Goal: Information Seeking & Learning: Learn about a topic

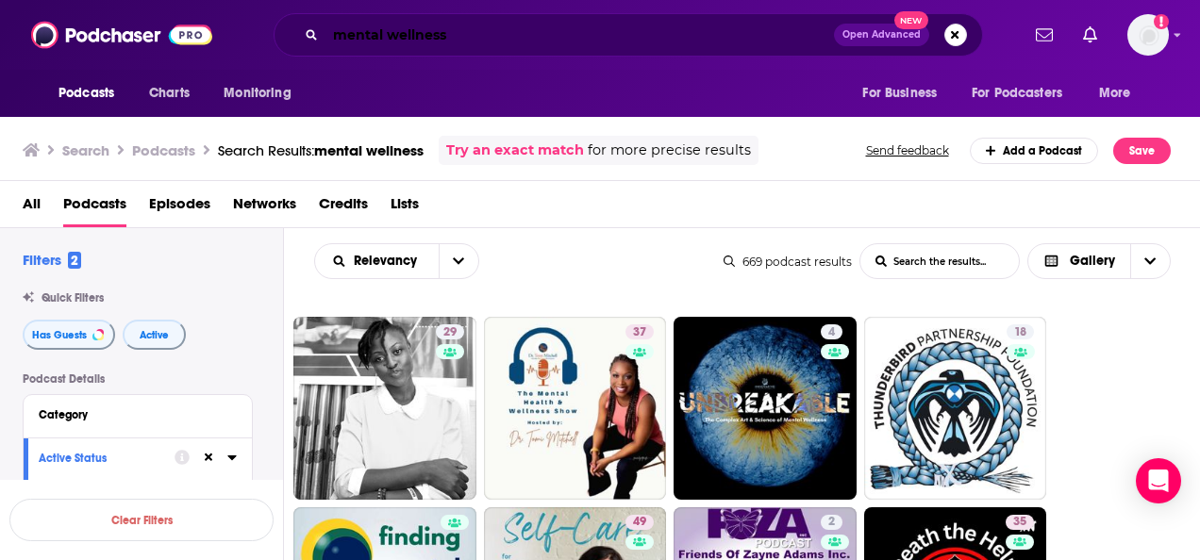
drag, startPoint x: 479, startPoint y: 43, endPoint x: -4, endPoint y: -24, distance: 487.5
click at [0, 0] on html "Podcasts Charts Monitoring mental wellness Open Advanced New For Business For P…" at bounding box center [600, 280] width 1200 height 560
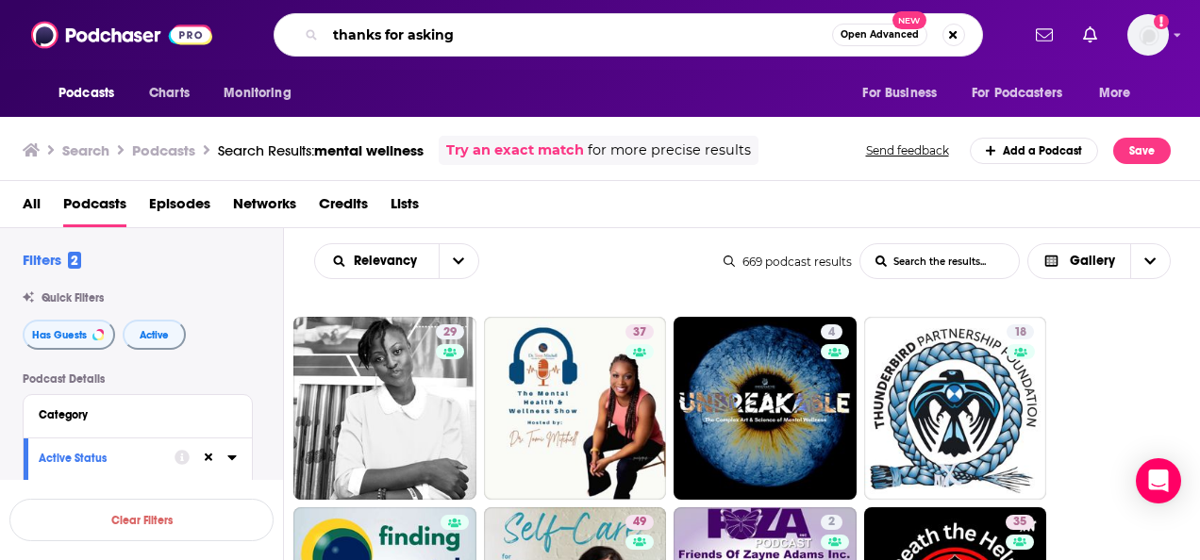
type input "thanks for asking"
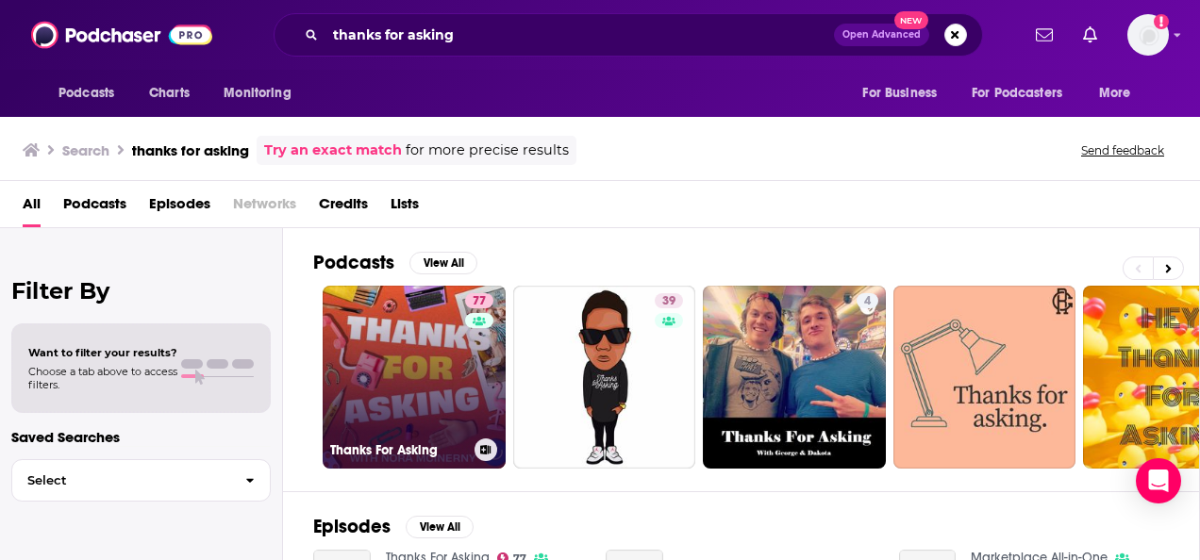
click at [372, 362] on link "77 Thanks For Asking" at bounding box center [414, 377] width 183 height 183
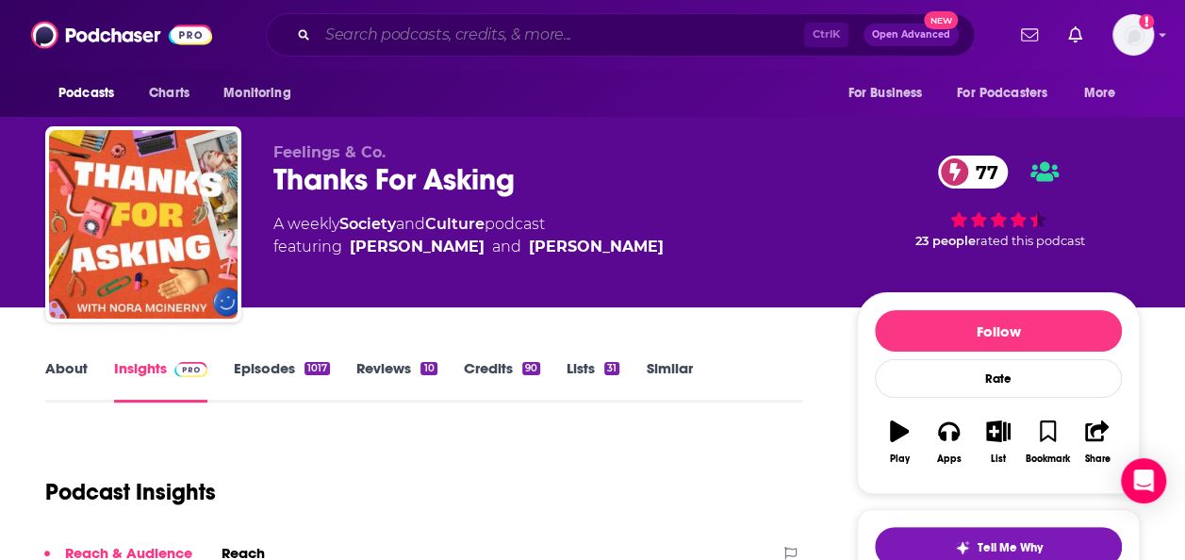
click at [516, 36] on input "Search podcasts, credits, & more..." at bounding box center [561, 35] width 487 height 30
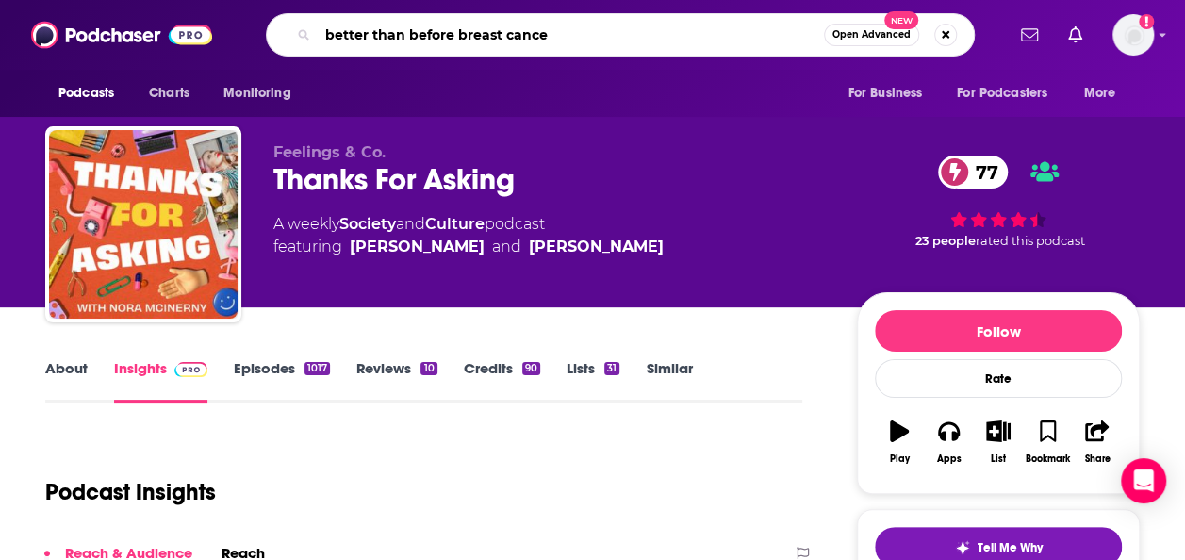
type input "better than before [MEDICAL_DATA]"
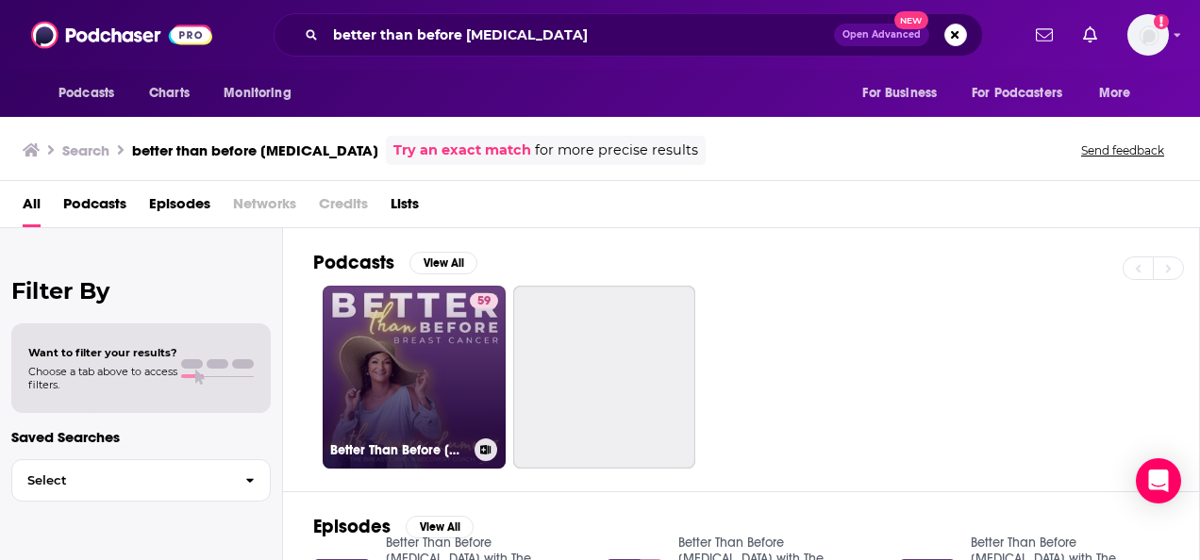
click at [398, 404] on link "59 Better Than Before [MEDICAL_DATA] with The [MEDICAL_DATA] Recovery Coach" at bounding box center [414, 377] width 183 height 183
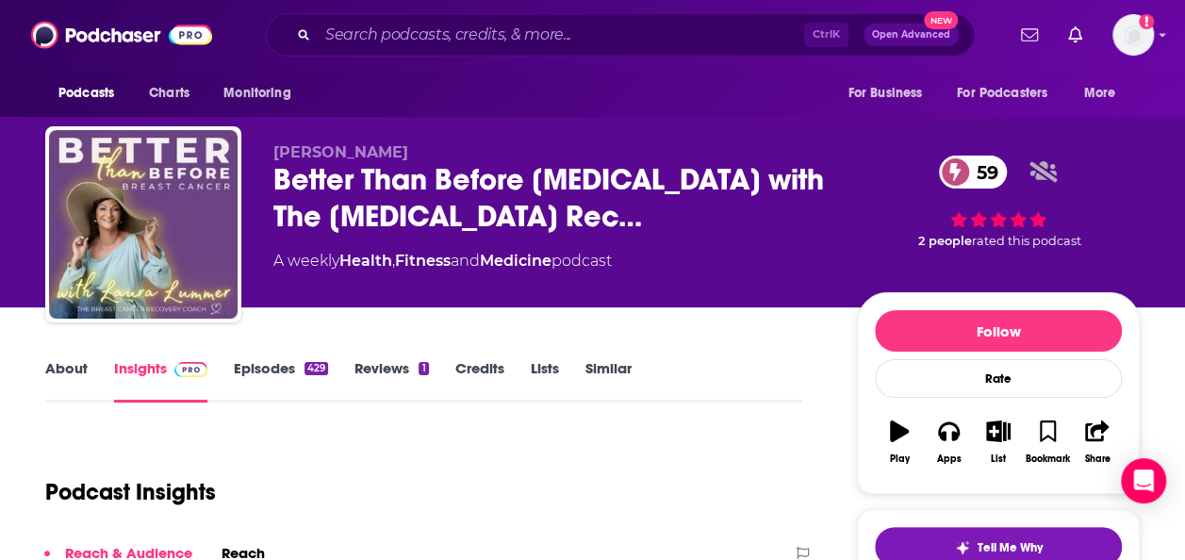
click at [551, 55] on div "Ctrl K Open Advanced New" at bounding box center [620, 34] width 709 height 43
click at [556, 55] on div "Ctrl K Open Advanced New" at bounding box center [620, 34] width 709 height 43
click at [569, 41] on input "Search podcasts, credits, & more..." at bounding box center [561, 35] width 487 height 30
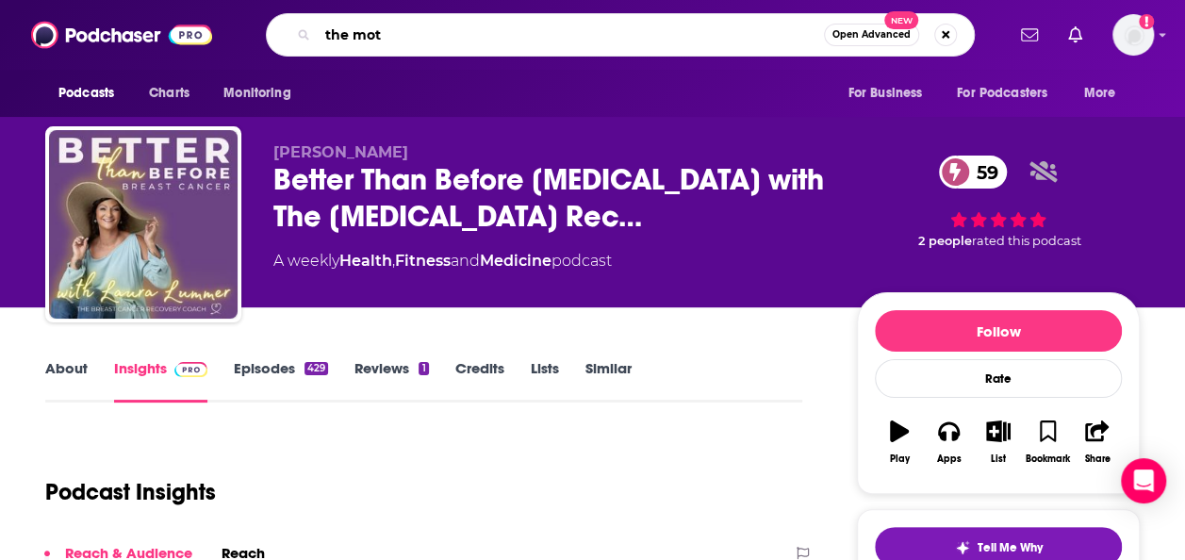
type input "the moth"
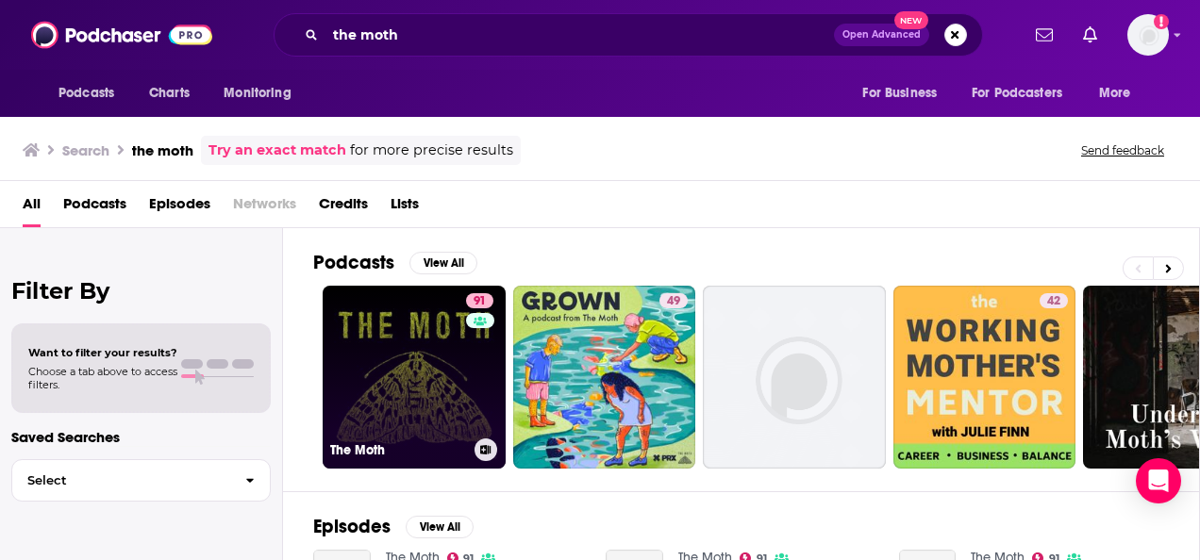
click at [375, 378] on link "91 The Moth" at bounding box center [414, 377] width 183 height 183
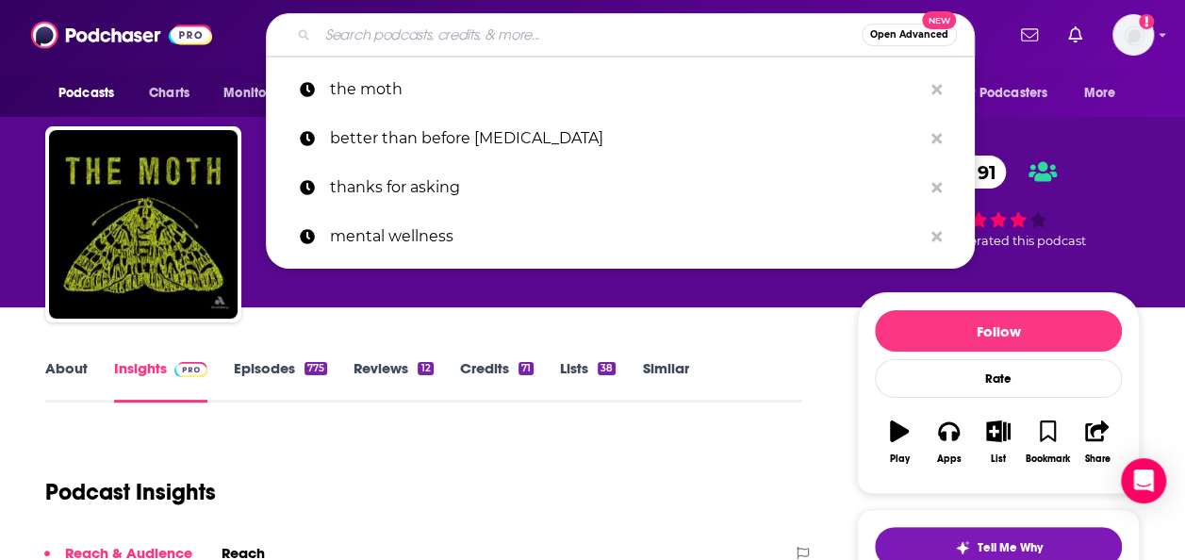
click at [626, 22] on input "Search podcasts, credits, & more..." at bounding box center [590, 35] width 544 height 30
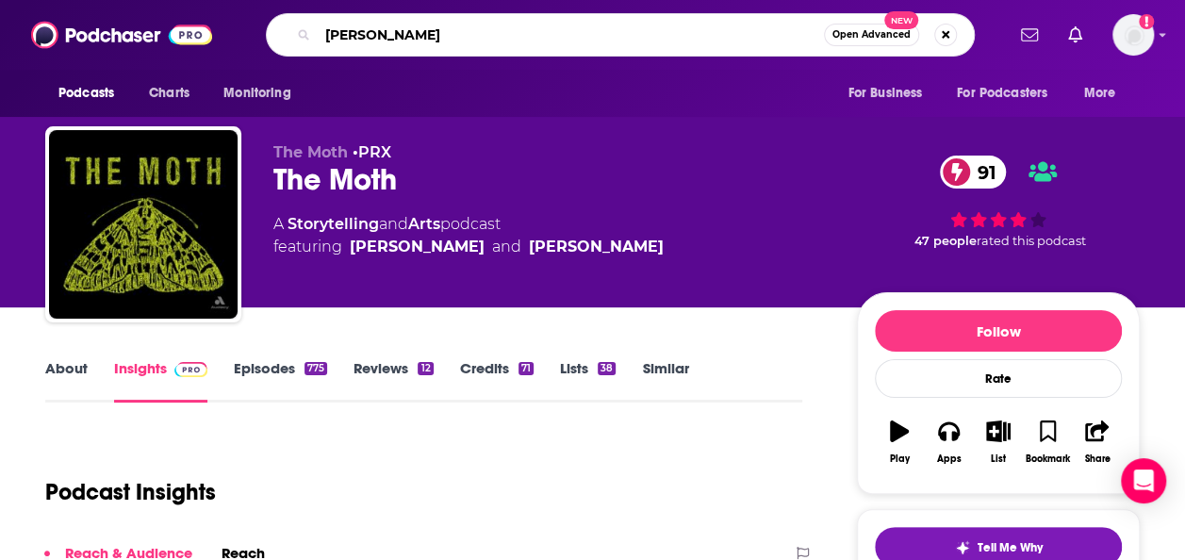
type input "[PERSON_NAME] health"
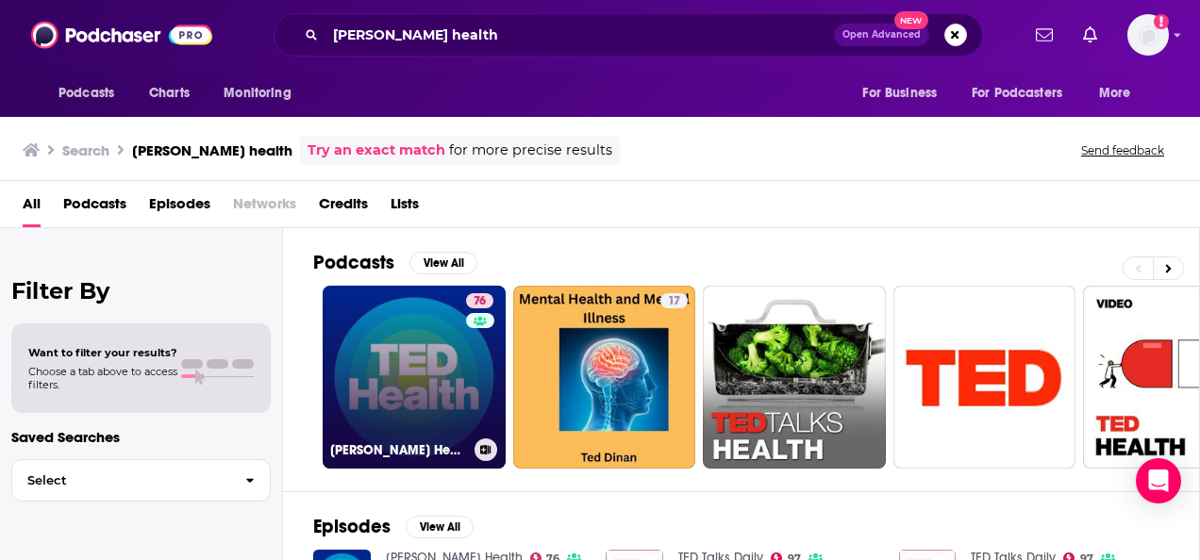
click at [406, 342] on link "76 [PERSON_NAME] Health" at bounding box center [414, 377] width 183 height 183
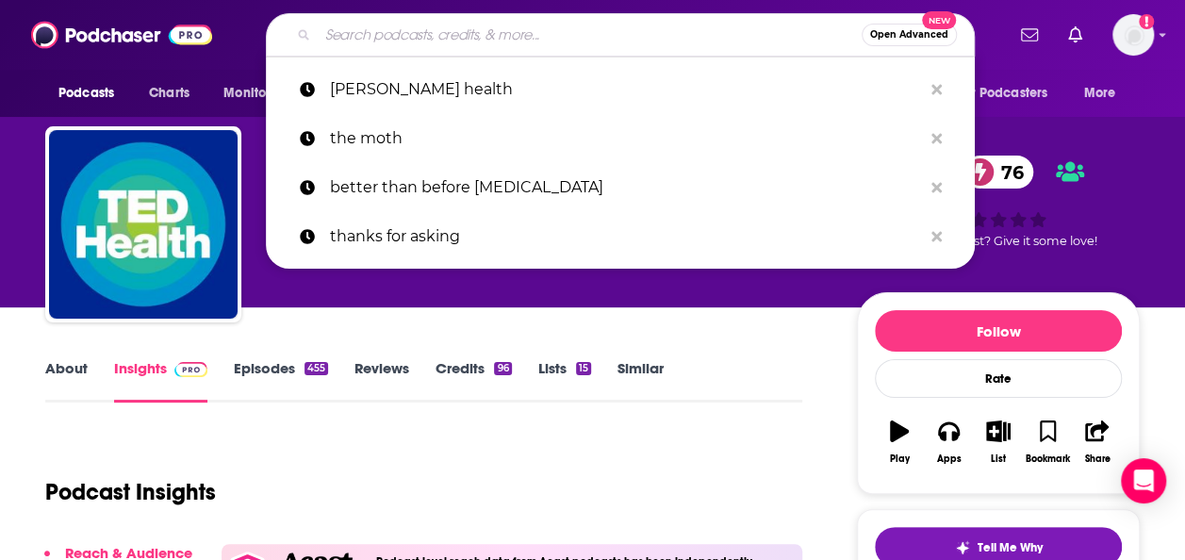
click at [574, 30] on input "Search podcasts, credits, & more..." at bounding box center [590, 35] width 544 height 30
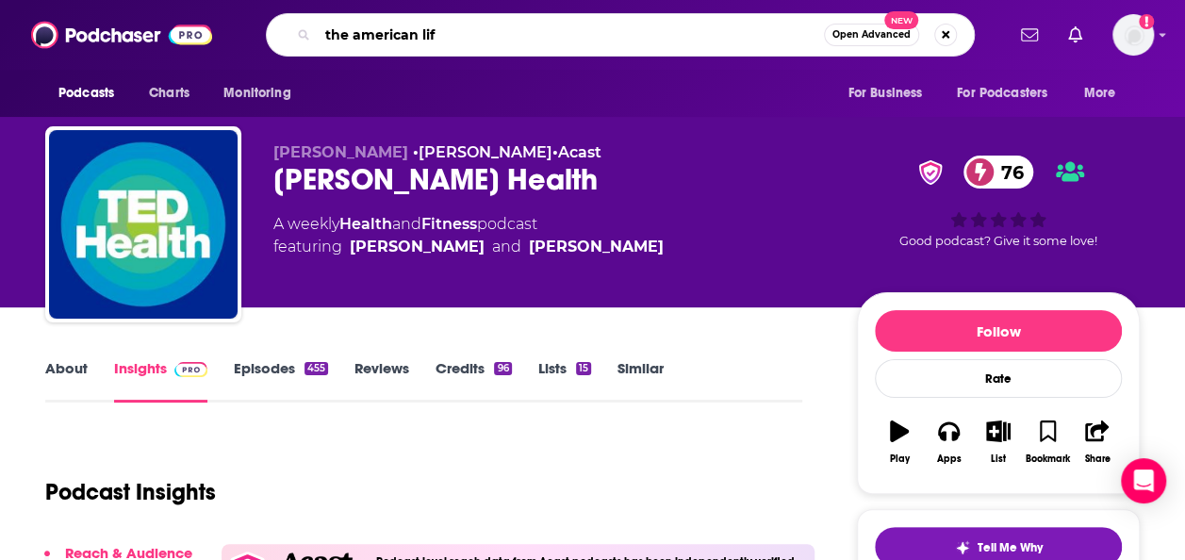
type input "the american life"
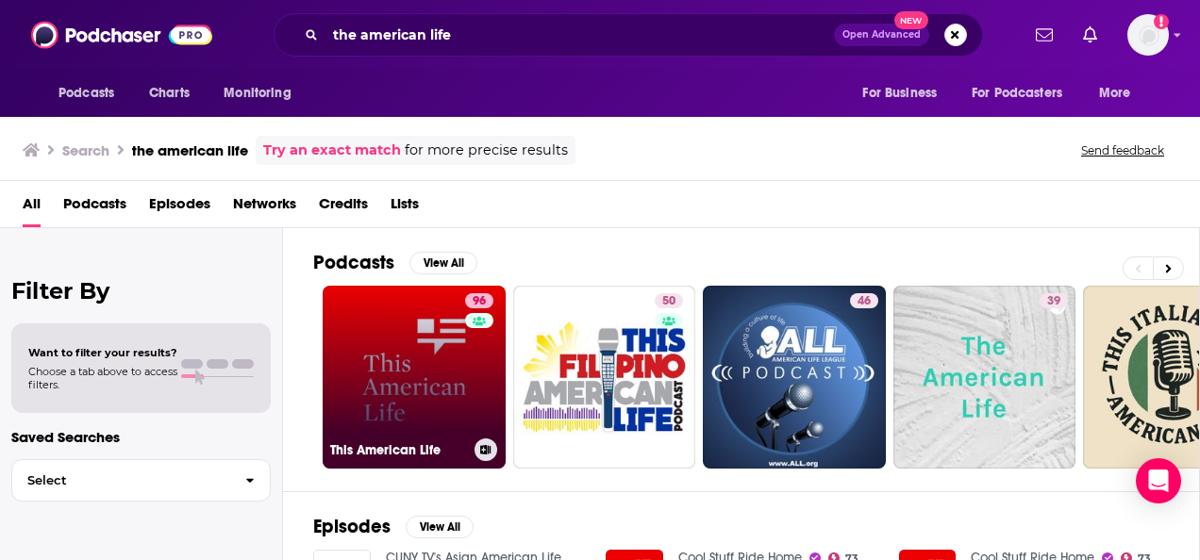
click at [425, 316] on link "96 This American Life" at bounding box center [414, 377] width 183 height 183
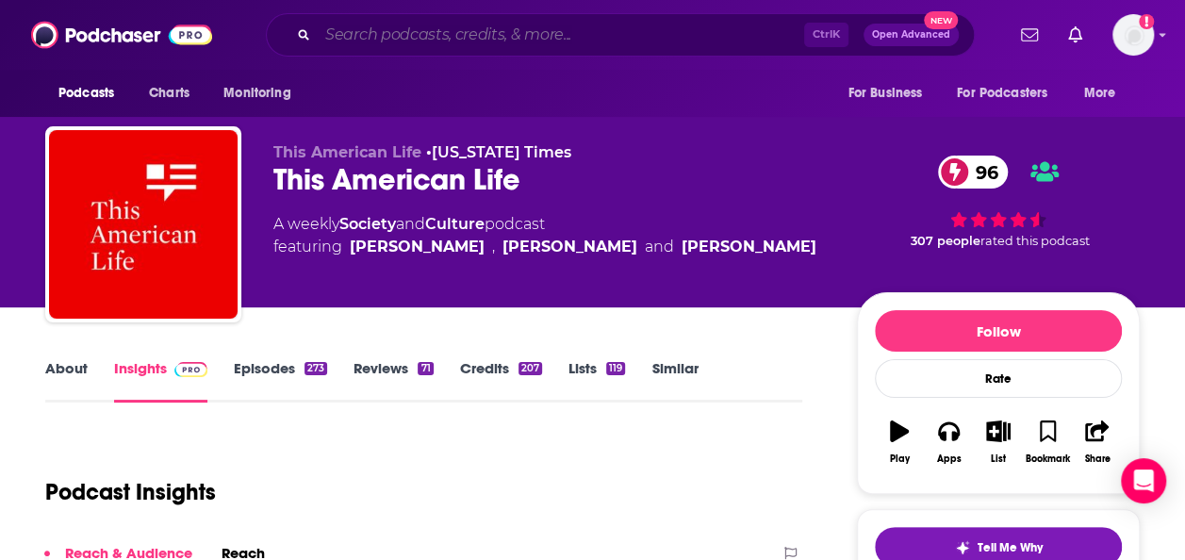
click at [483, 33] on input "Search podcasts, credits, & more..." at bounding box center [561, 35] width 487 height 30
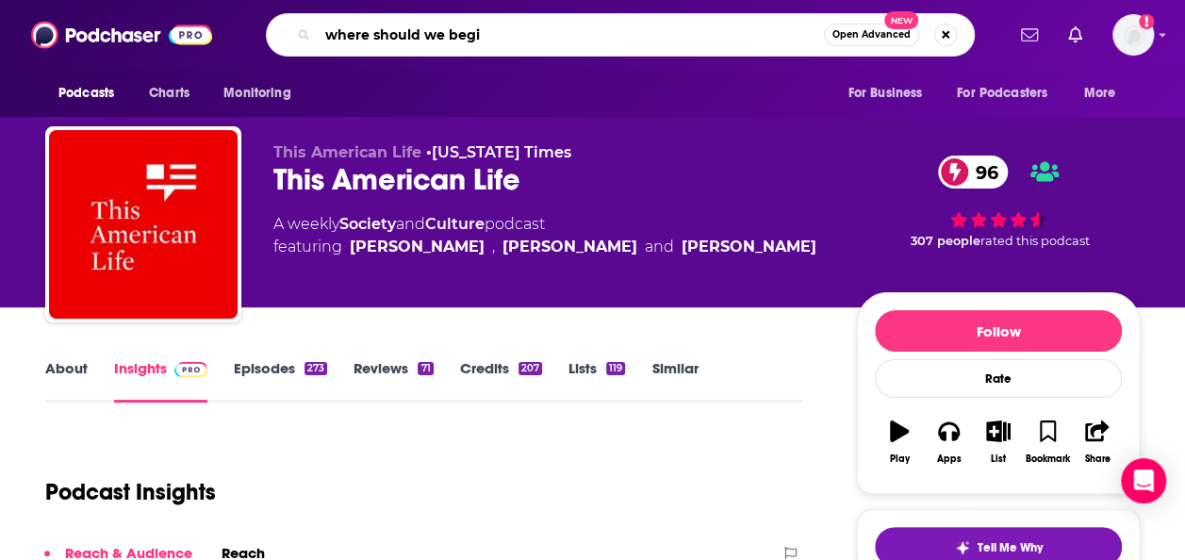
type input "where should we begin"
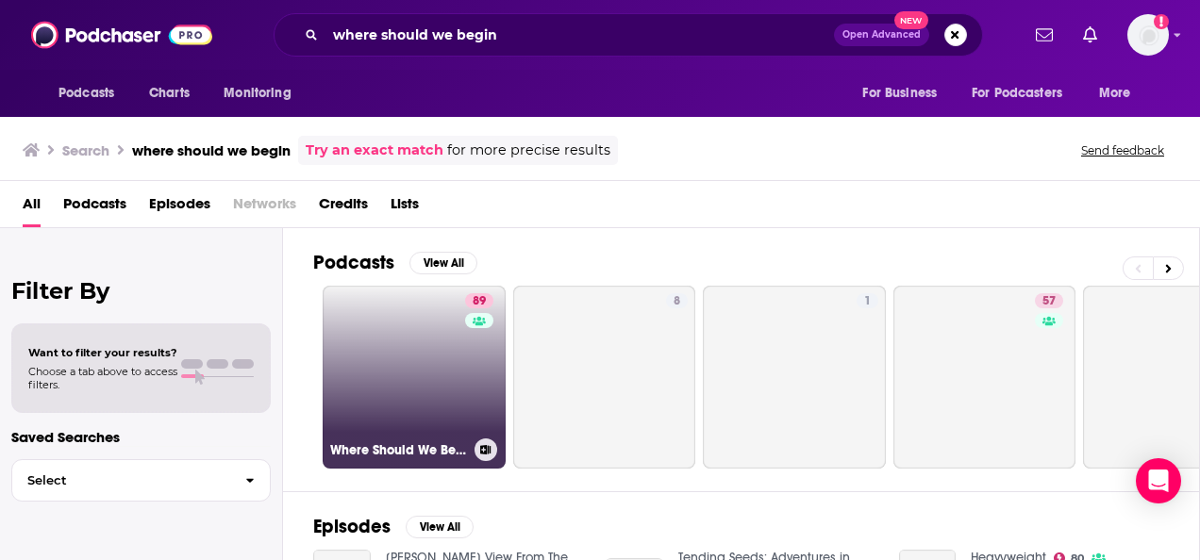
click at [430, 339] on link "89 Where Should We Begin? with [PERSON_NAME]" at bounding box center [414, 377] width 183 height 183
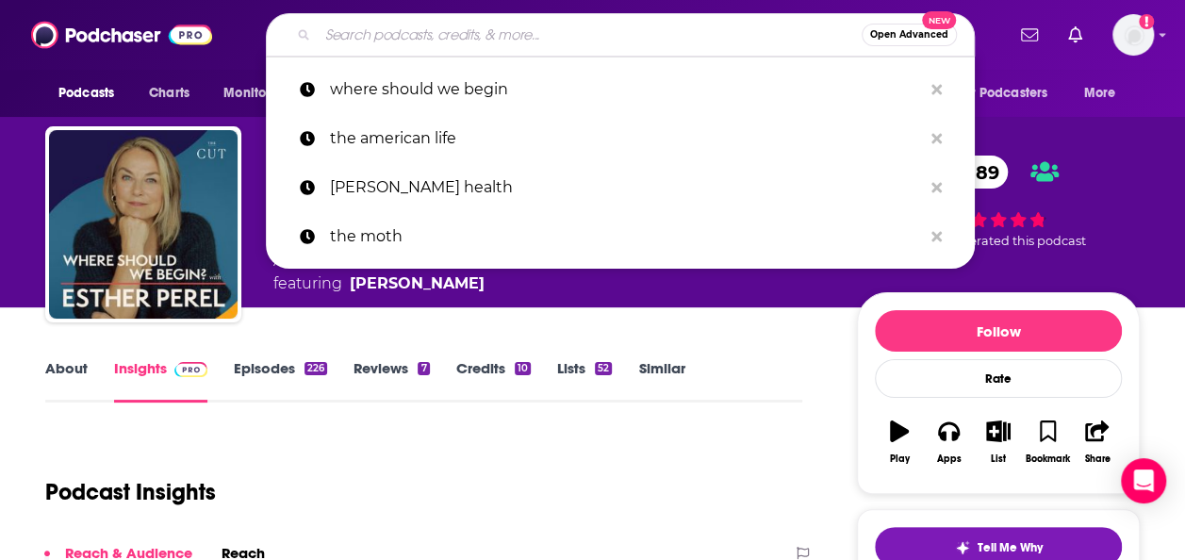
click at [616, 25] on input "Search podcasts, credits, & more..." at bounding box center [590, 35] width 544 height 30
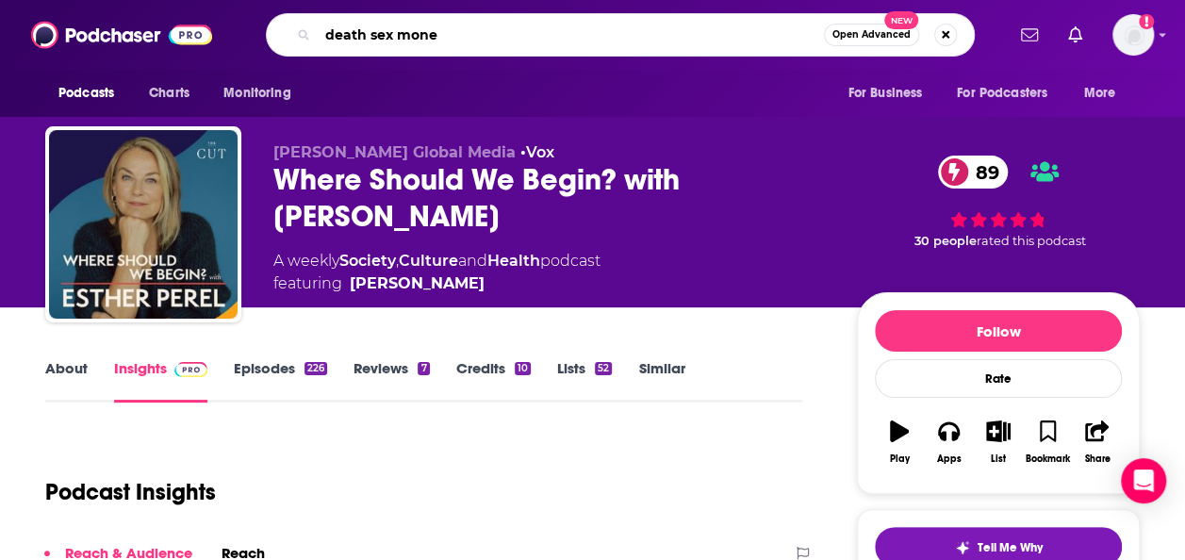
type input "death sex money"
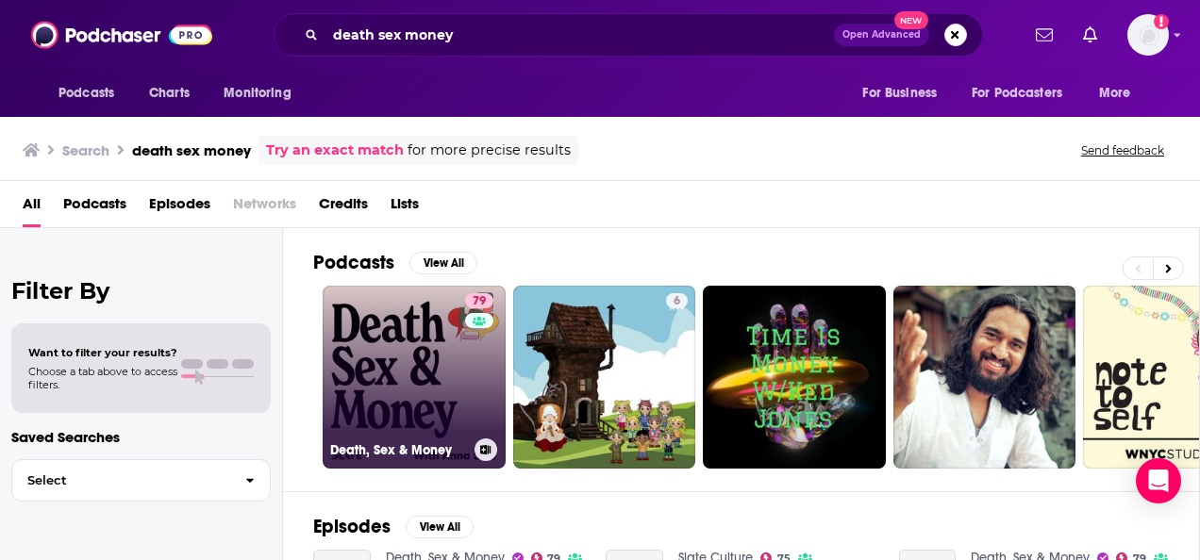
drag, startPoint x: 437, startPoint y: 347, endPoint x: 418, endPoint y: 347, distance: 18.9
click at [418, 347] on link "79 Death, Sex & Money" at bounding box center [414, 377] width 183 height 183
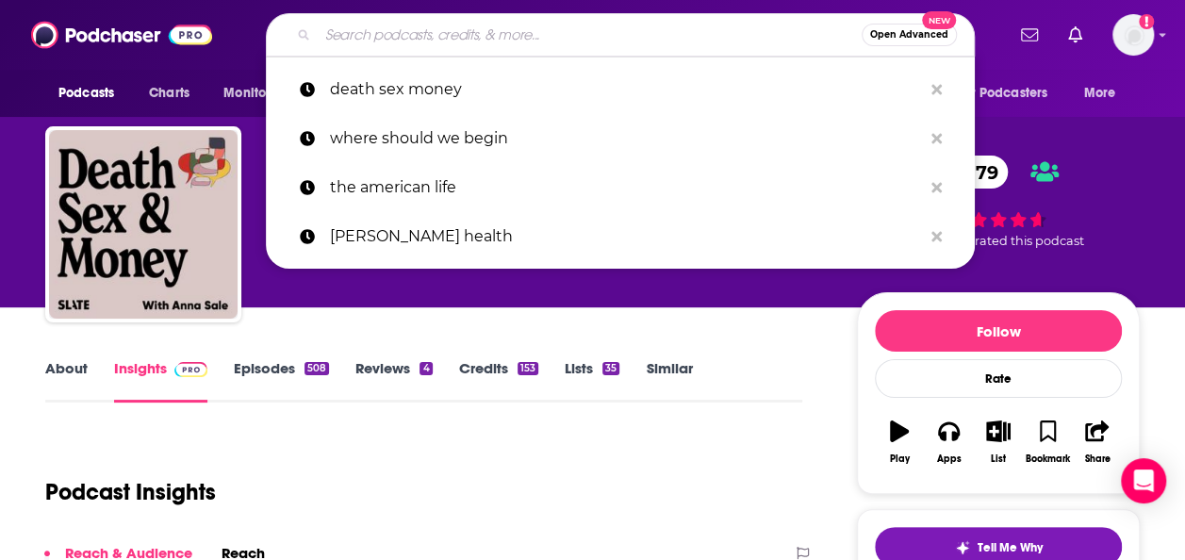
click at [647, 47] on input "Search podcasts, credits, & more..." at bounding box center [590, 35] width 544 height 30
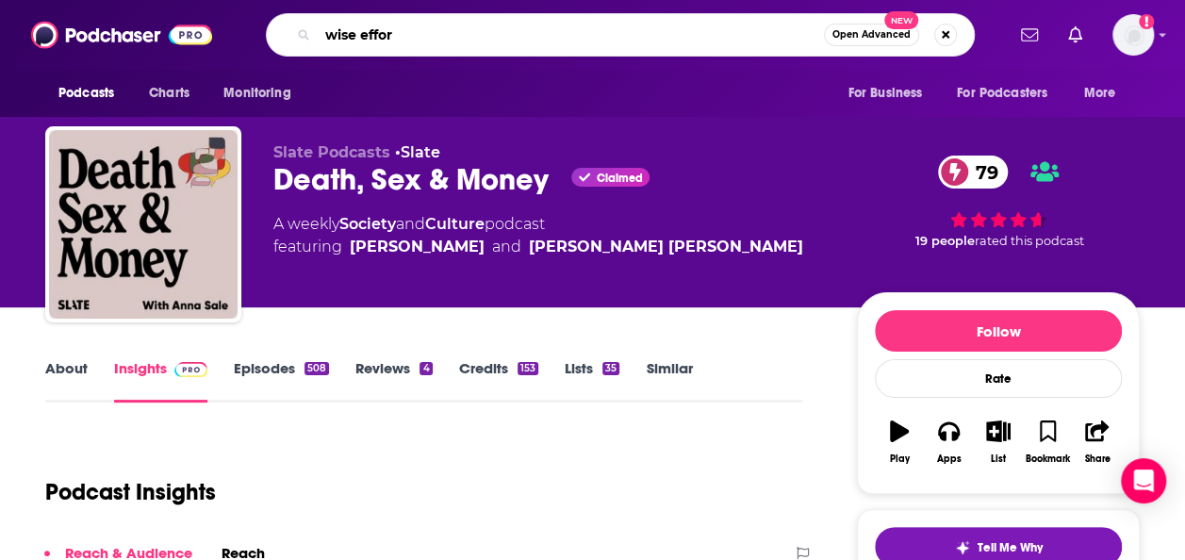
type input "wise effort"
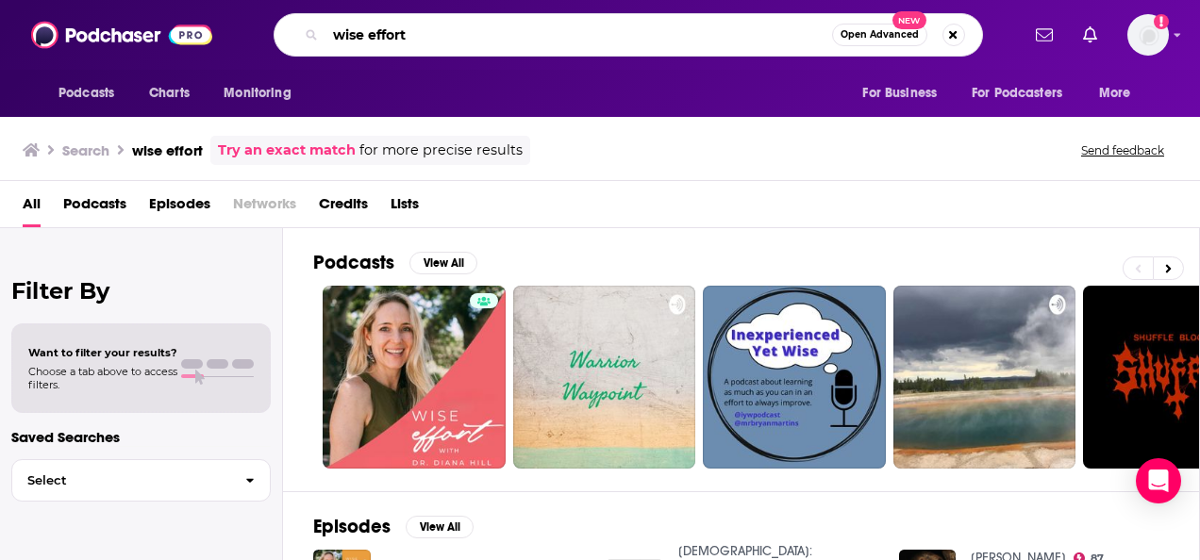
drag, startPoint x: 641, startPoint y: 36, endPoint x: 159, endPoint y: -48, distance: 489.2
click at [159, 0] on html "Podcasts Charts Monitoring wise effort Open Advanced New For Business For Podca…" at bounding box center [600, 280] width 1200 height 560
type input "road to resilience"
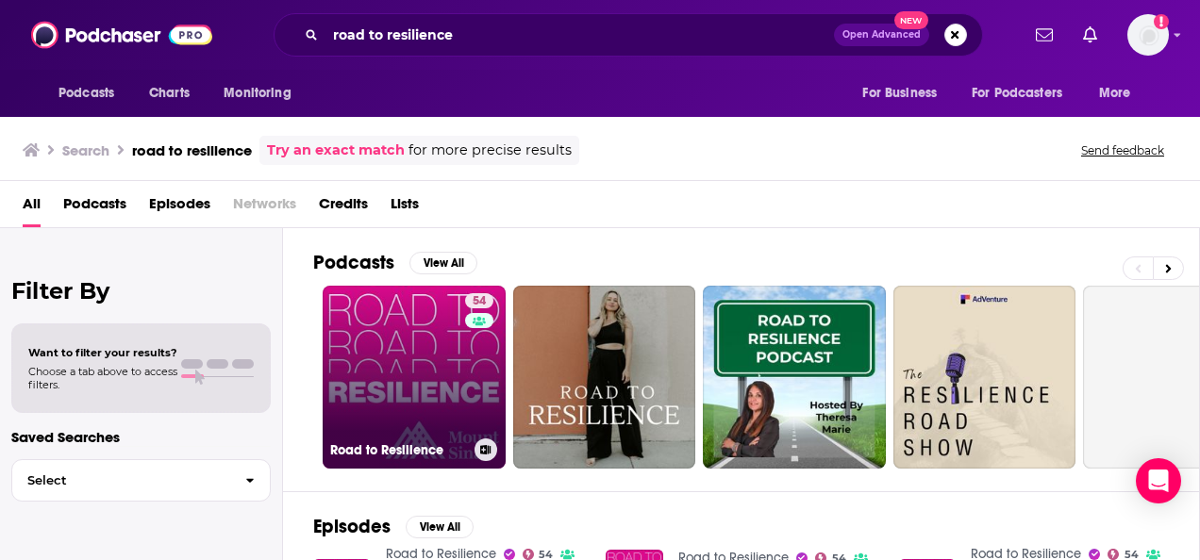
click at [447, 335] on link "54 Road to Resilience" at bounding box center [414, 377] width 183 height 183
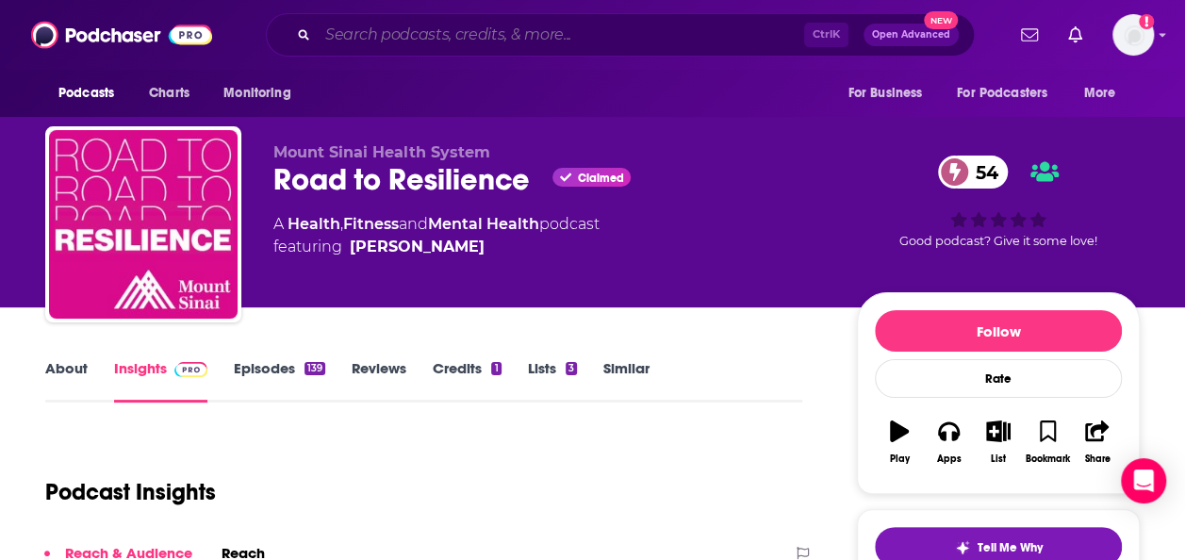
click at [455, 35] on input "Search podcasts, credits, & more..." at bounding box center [561, 35] width 487 height 30
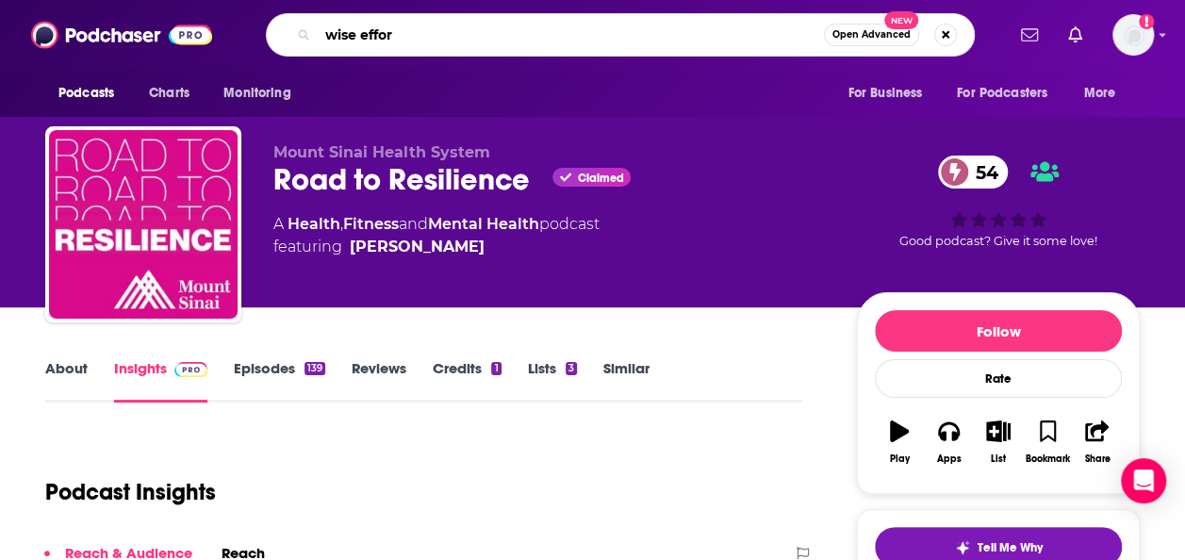
type input "wise effort"
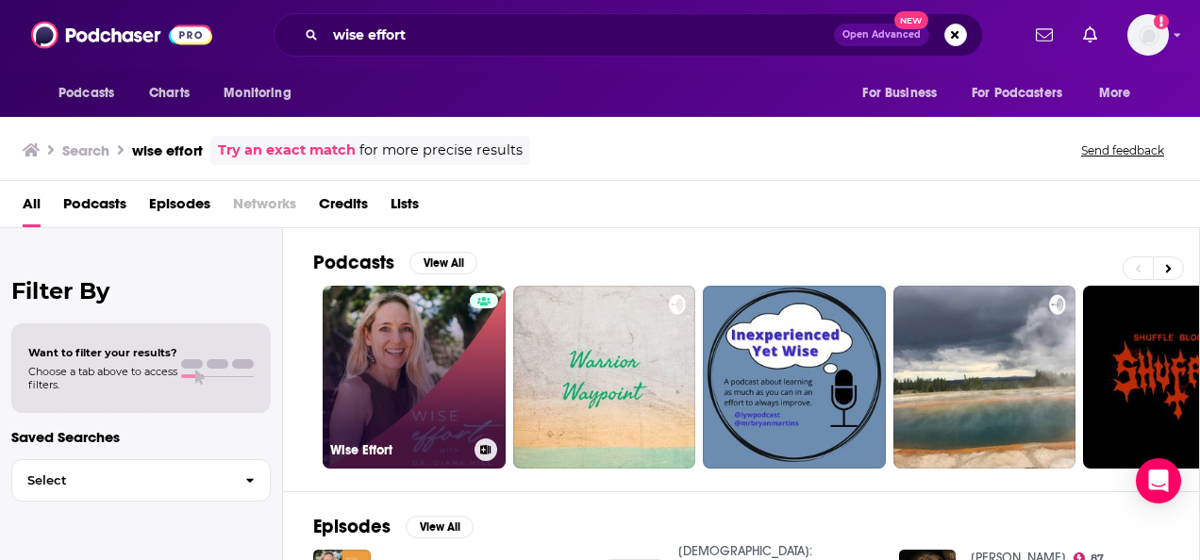
click at [402, 358] on link "Wise Effort" at bounding box center [414, 377] width 183 height 183
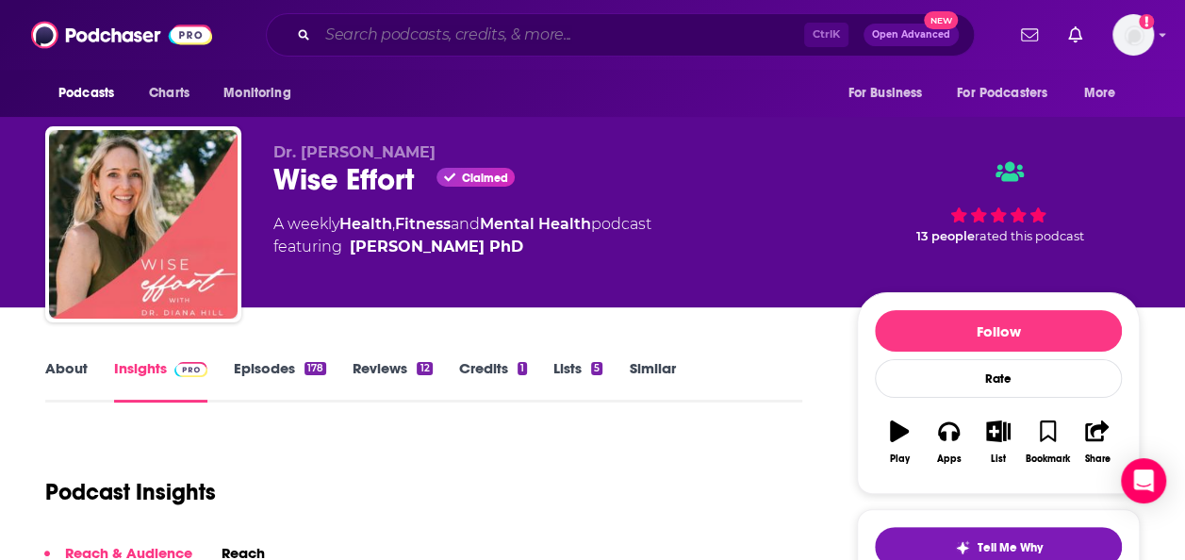
click at [505, 47] on input "Search podcasts, credits, & more..." at bounding box center [561, 35] width 487 height 30
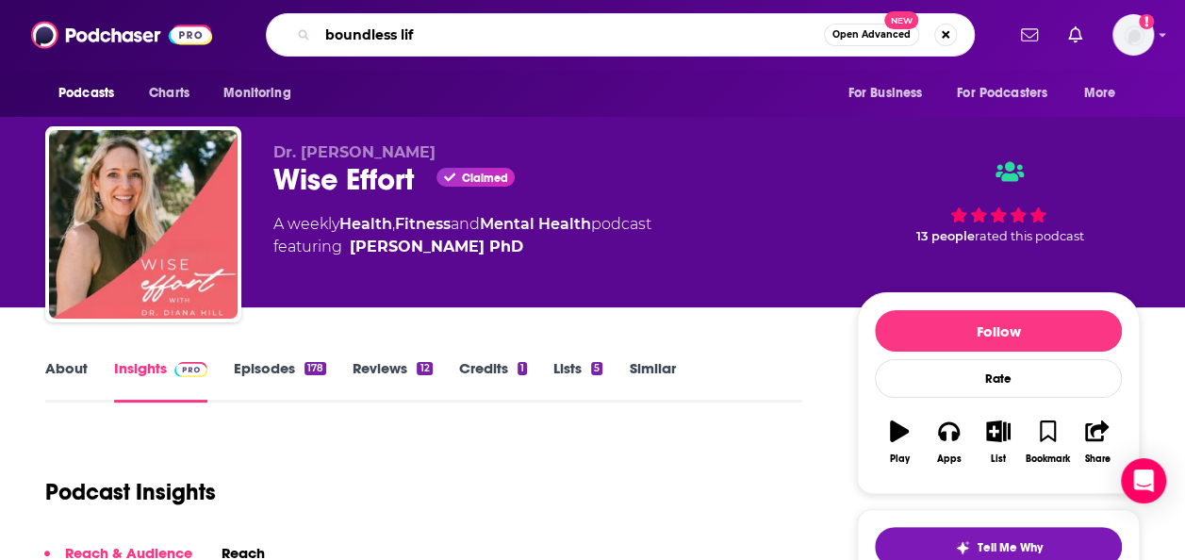
type input "boundless life"
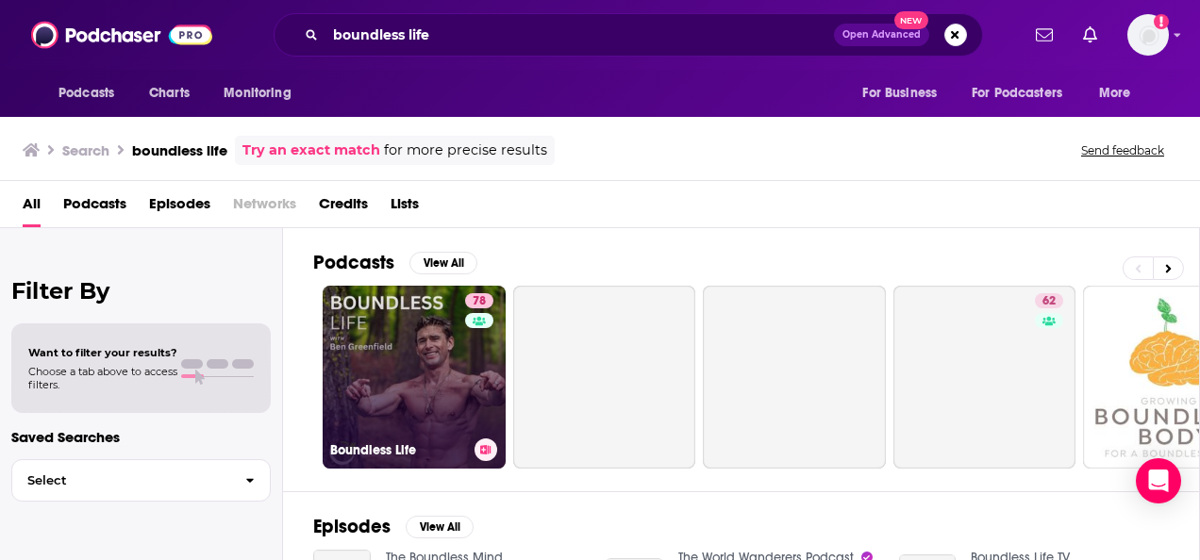
click at [364, 368] on link "78 Boundless Life" at bounding box center [414, 377] width 183 height 183
